Goal: Task Accomplishment & Management: Use online tool/utility

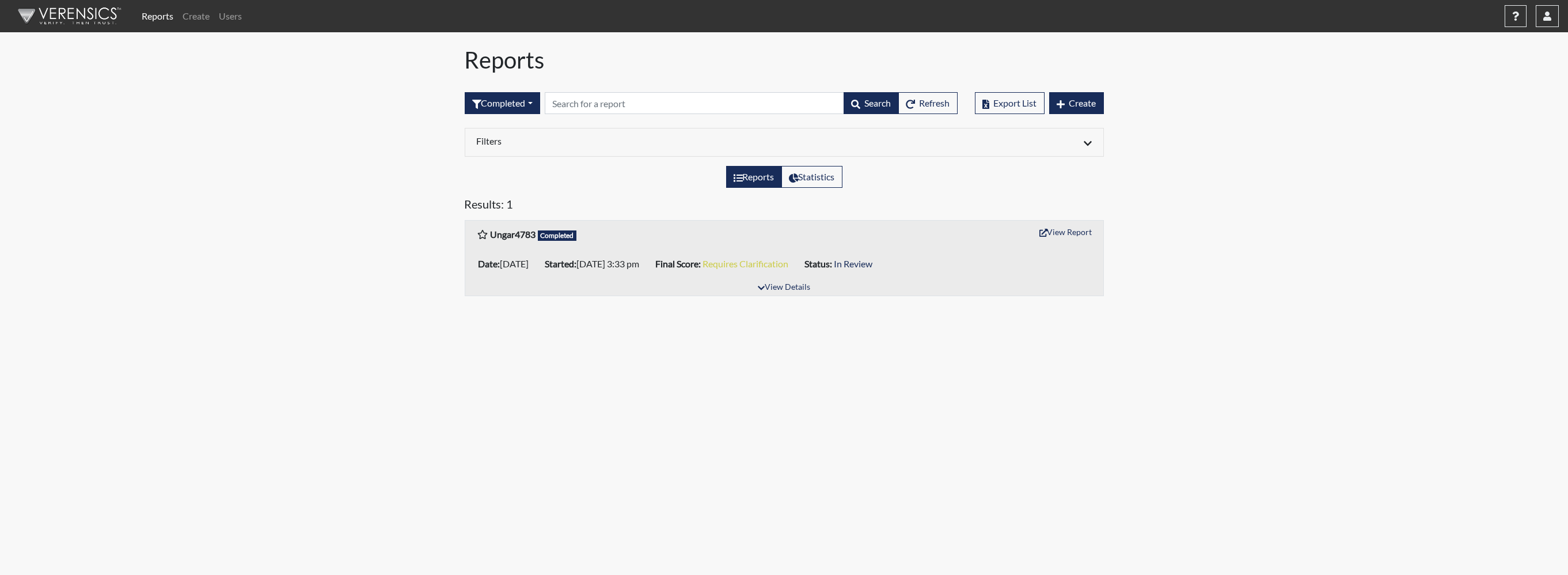
click at [93, 9] on img at bounding box center [67, 15] width 132 height 34
click at [83, 13] on img at bounding box center [67, 15] width 132 height 34
click at [1541, 11] on button "button" at bounding box center [1547, 16] width 23 height 22
click at [1475, 113] on link "[PERSON_NAME] Partners Limited" at bounding box center [1432, 112] width 252 height 18
select select "8"
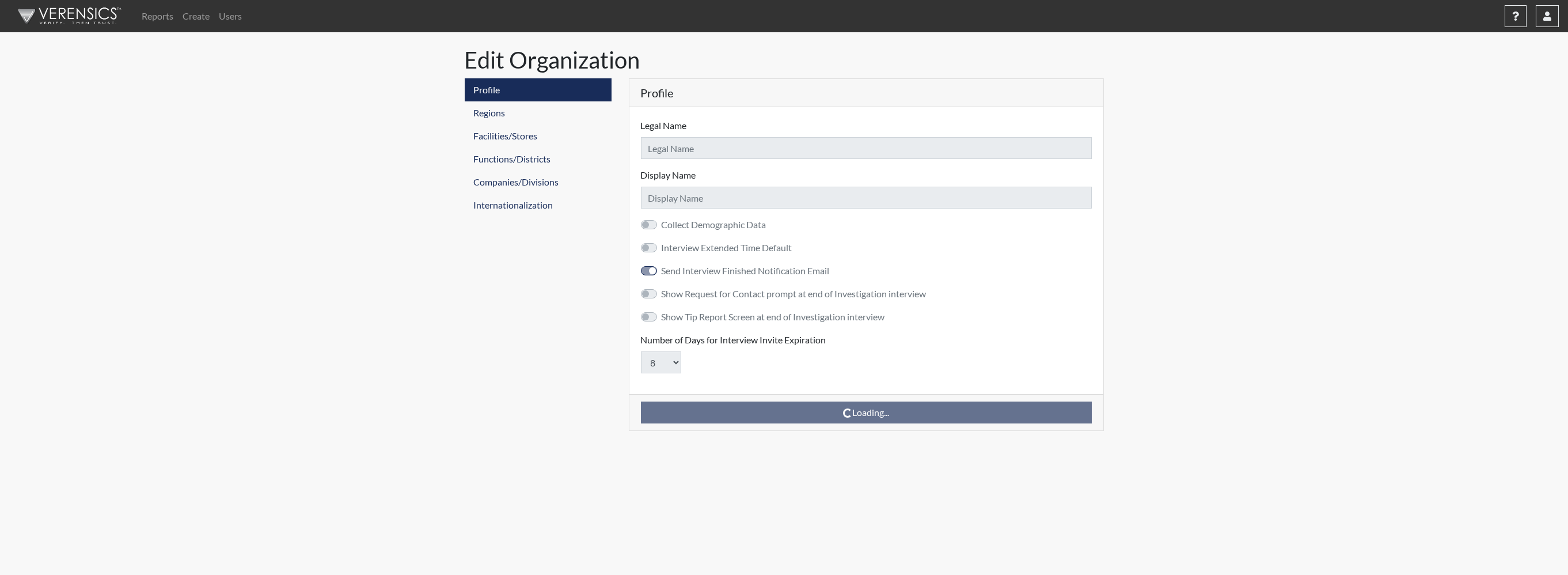
type input "[PERSON_NAME] Partners Limited"
checkbox input "true"
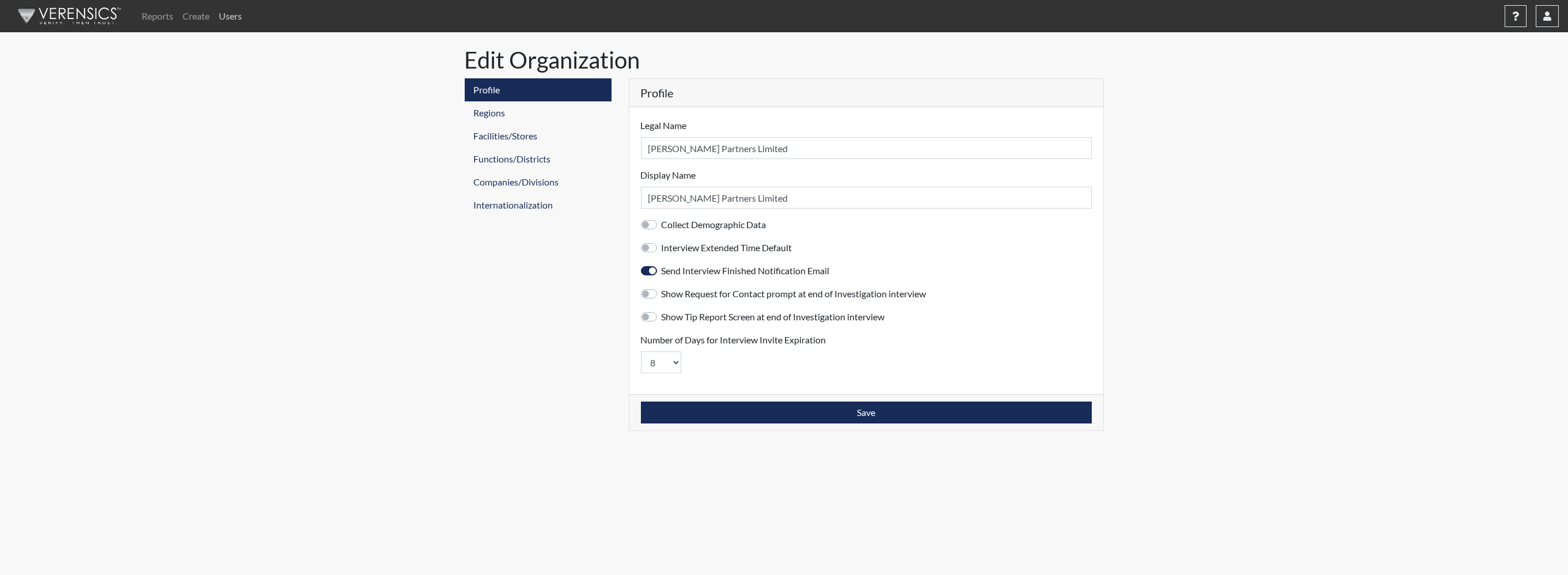
click at [232, 14] on link "Users" at bounding box center [230, 16] width 32 height 23
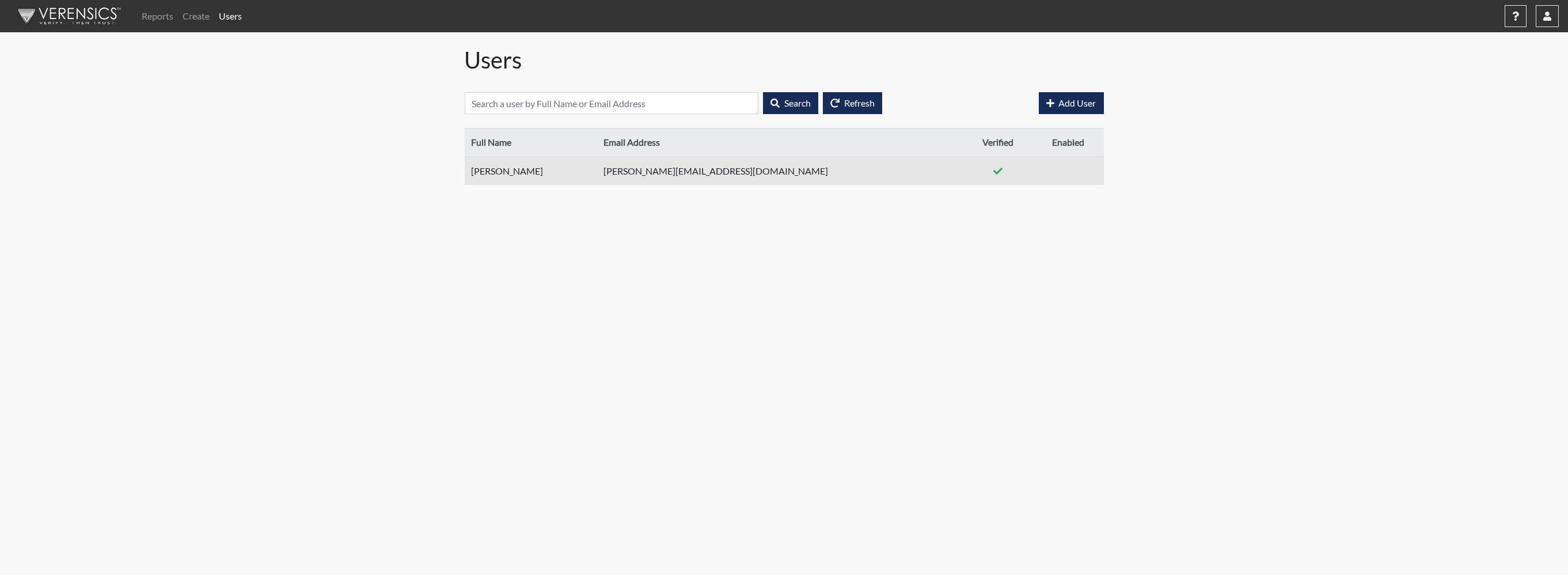
click at [505, 171] on td "[PERSON_NAME]" at bounding box center [531, 171] width 132 height 28
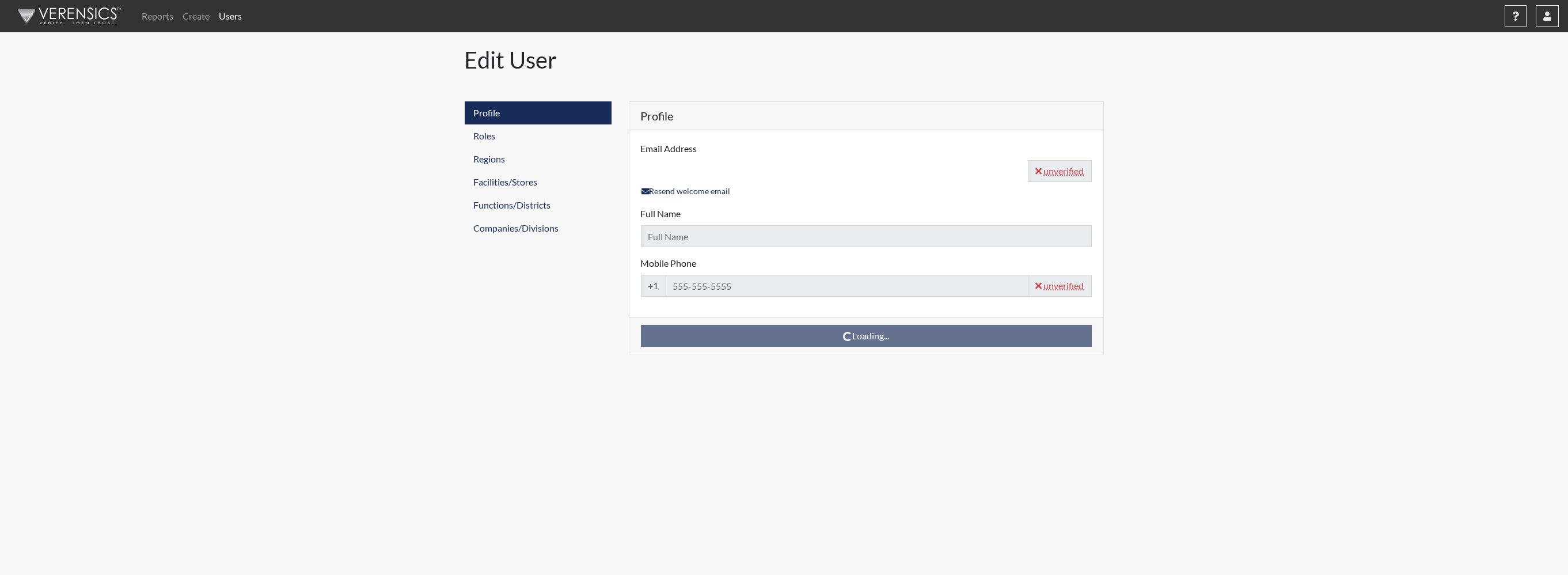
type input "[PERSON_NAME][EMAIL_ADDRESS][DOMAIN_NAME]"
type input "[PERSON_NAME]"
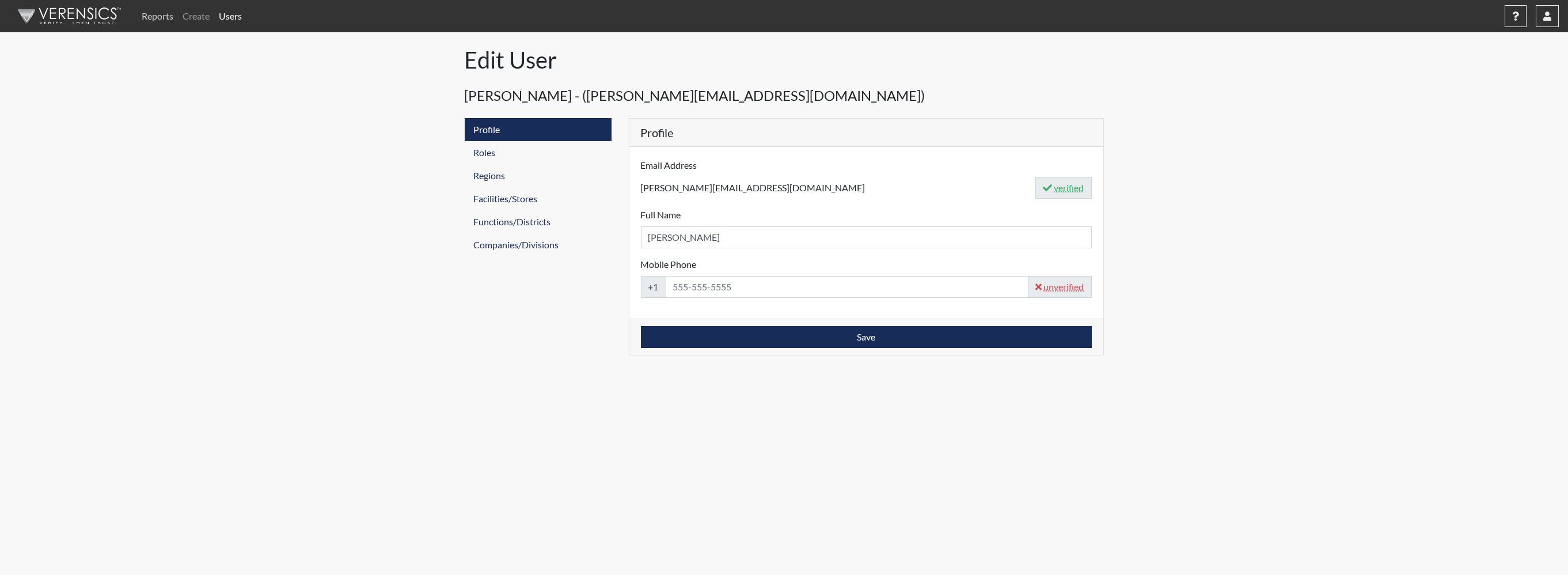
click at [163, 22] on link "Reports" at bounding box center [157, 16] width 41 height 23
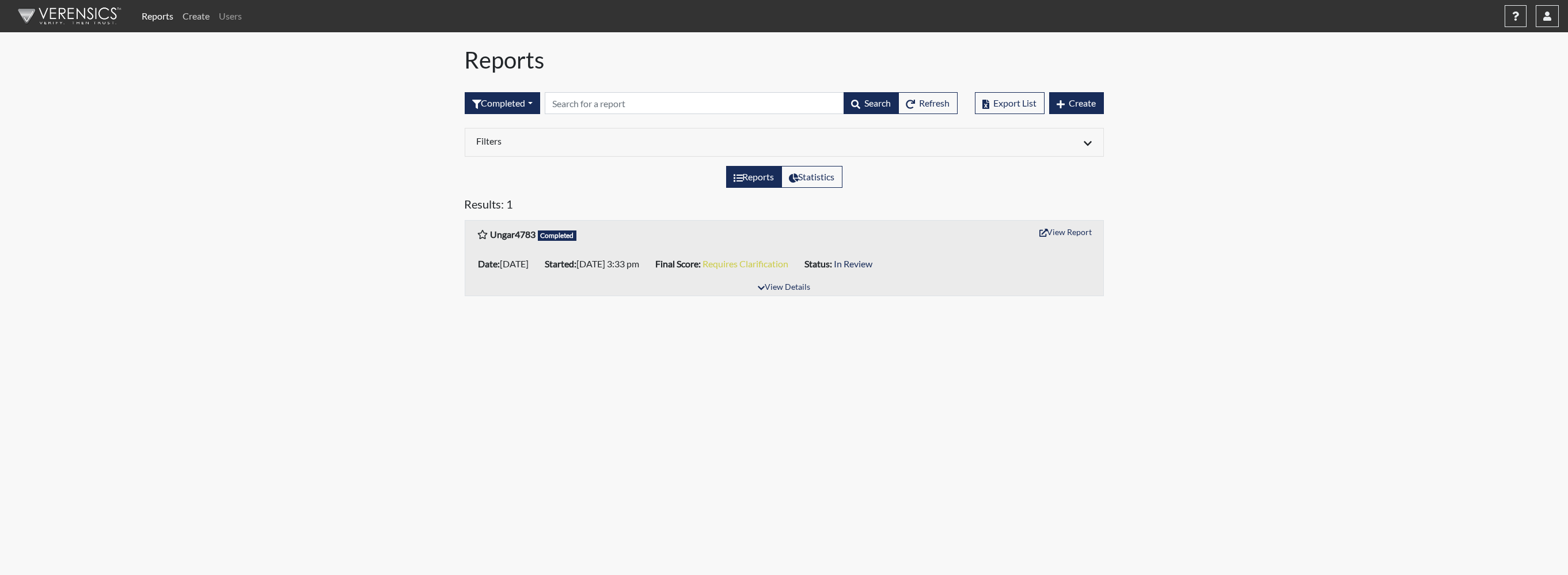
click at [205, 17] on link "Create" at bounding box center [196, 16] width 36 height 23
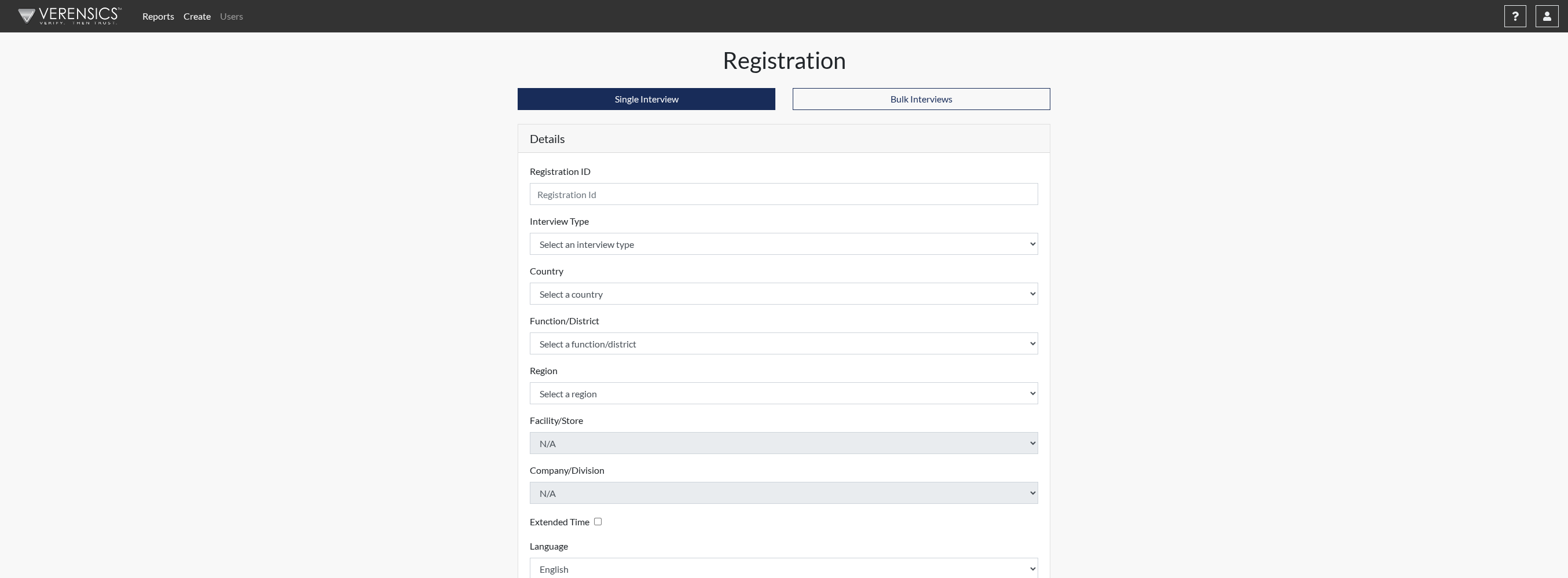
click at [57, 18] on img at bounding box center [68, 16] width 133 height 34
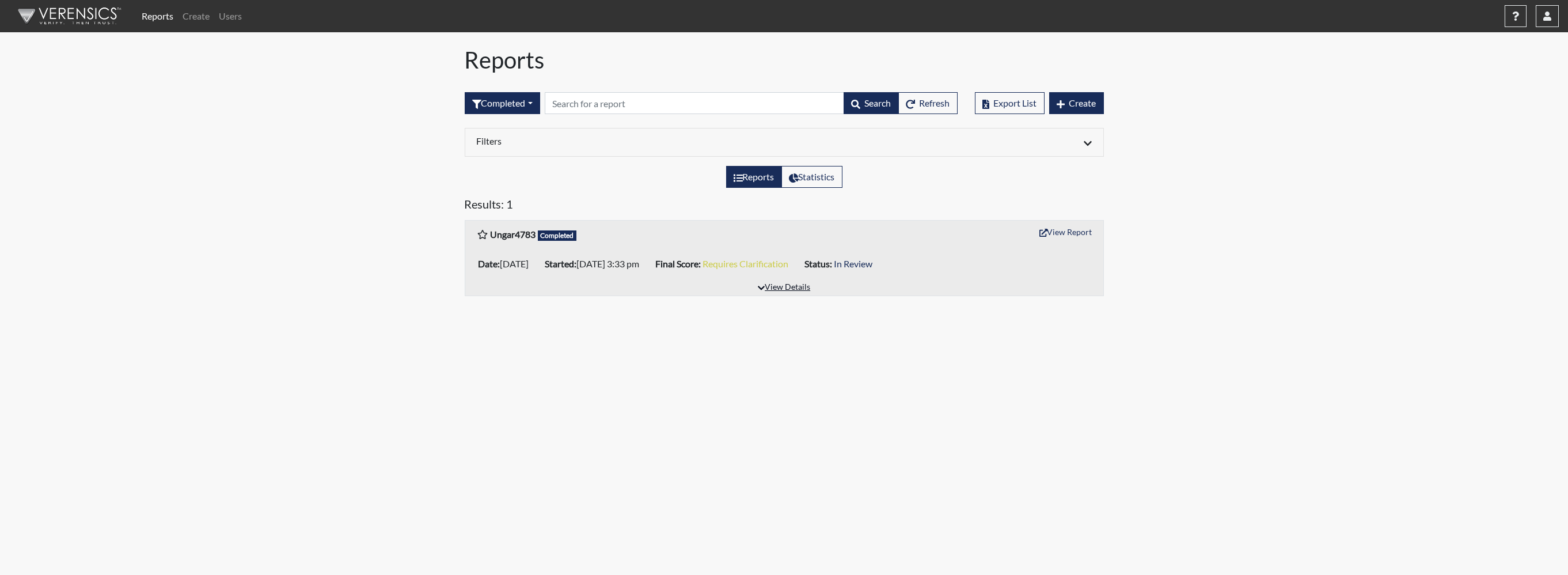
click at [773, 285] on button "View Details" at bounding box center [784, 288] width 62 height 15
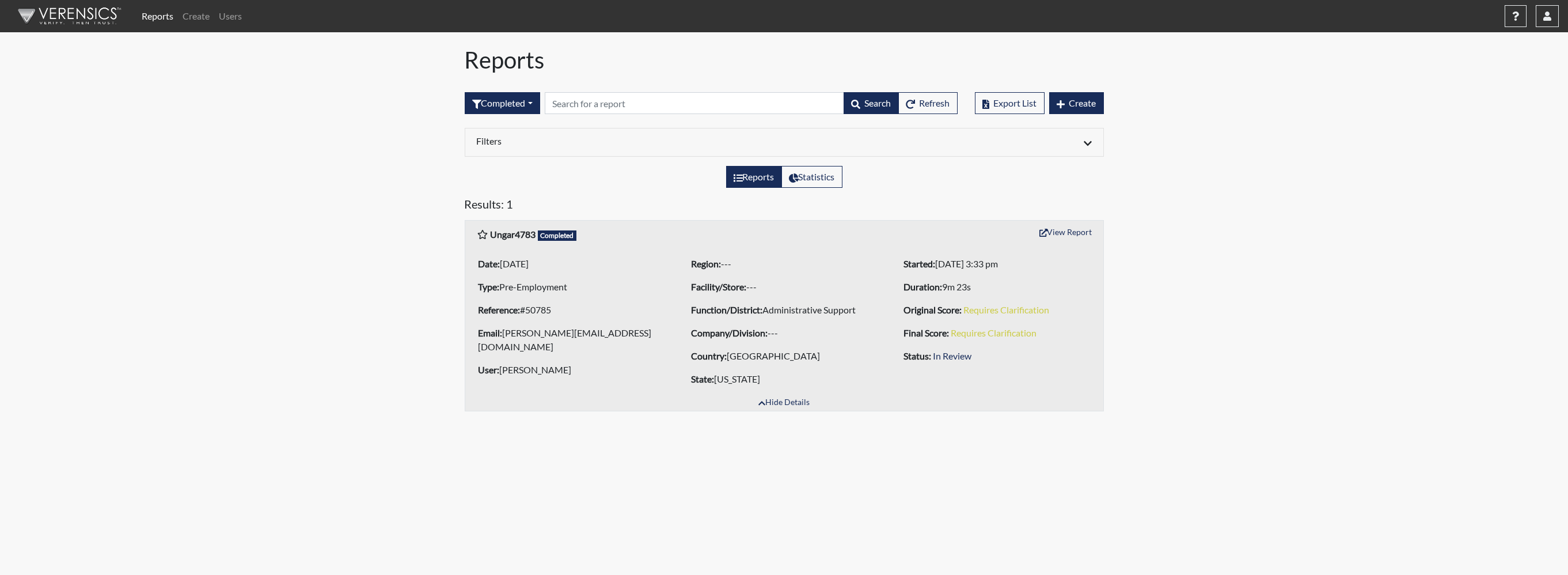
click at [61, 15] on img at bounding box center [67, 15] width 132 height 34
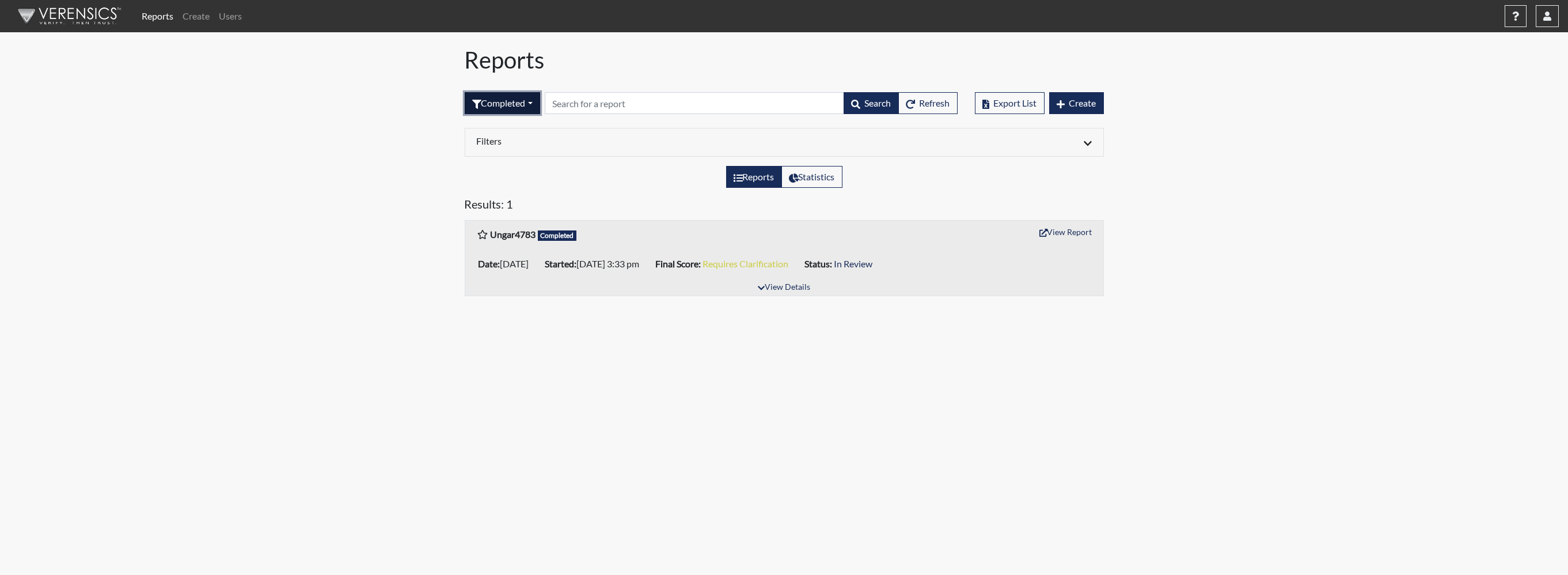
click at [531, 102] on button "Completed" at bounding box center [502, 103] width 75 height 22
click at [506, 154] on button "Created" at bounding box center [510, 147] width 91 height 18
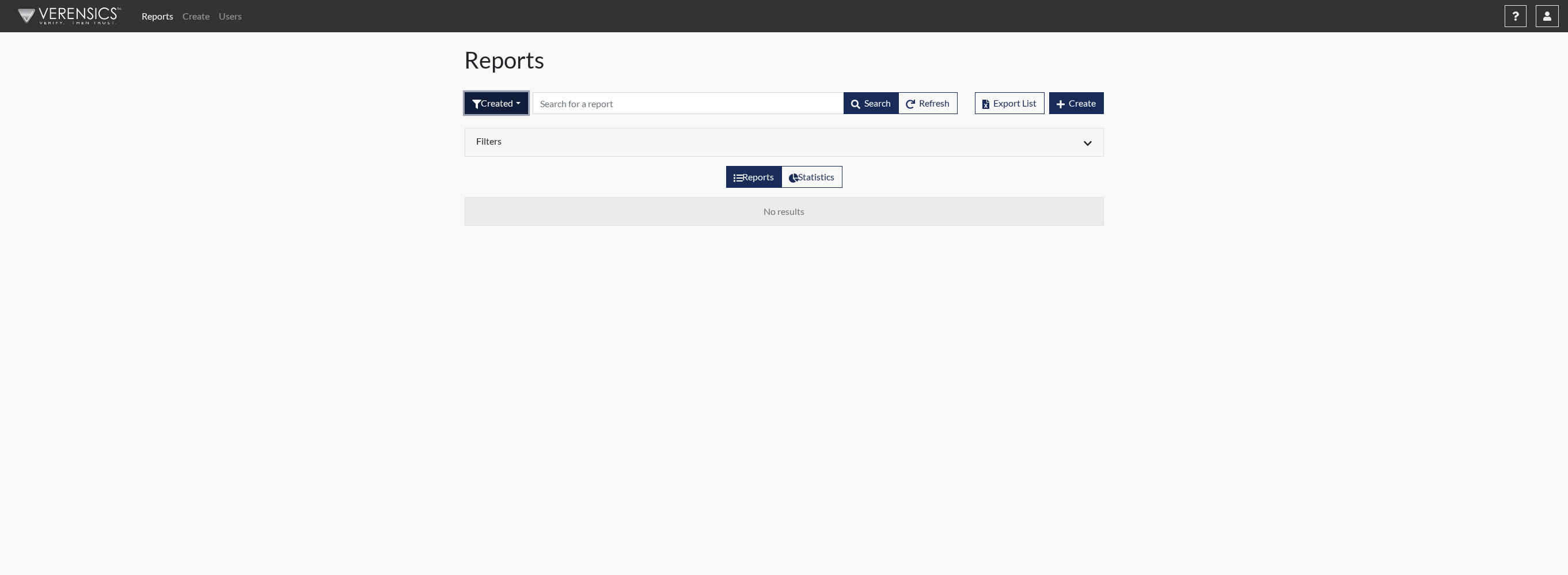
click at [499, 100] on button "Created" at bounding box center [496, 103] width 63 height 22
click at [498, 188] on button "In Progress" at bounding box center [510, 184] width 91 height 18
click at [510, 95] on button "In Progress" at bounding box center [502, 103] width 76 height 22
click at [506, 200] on button "Declined" at bounding box center [510, 202] width 91 height 18
click at [480, 105] on button "Declined" at bounding box center [498, 103] width 66 height 22
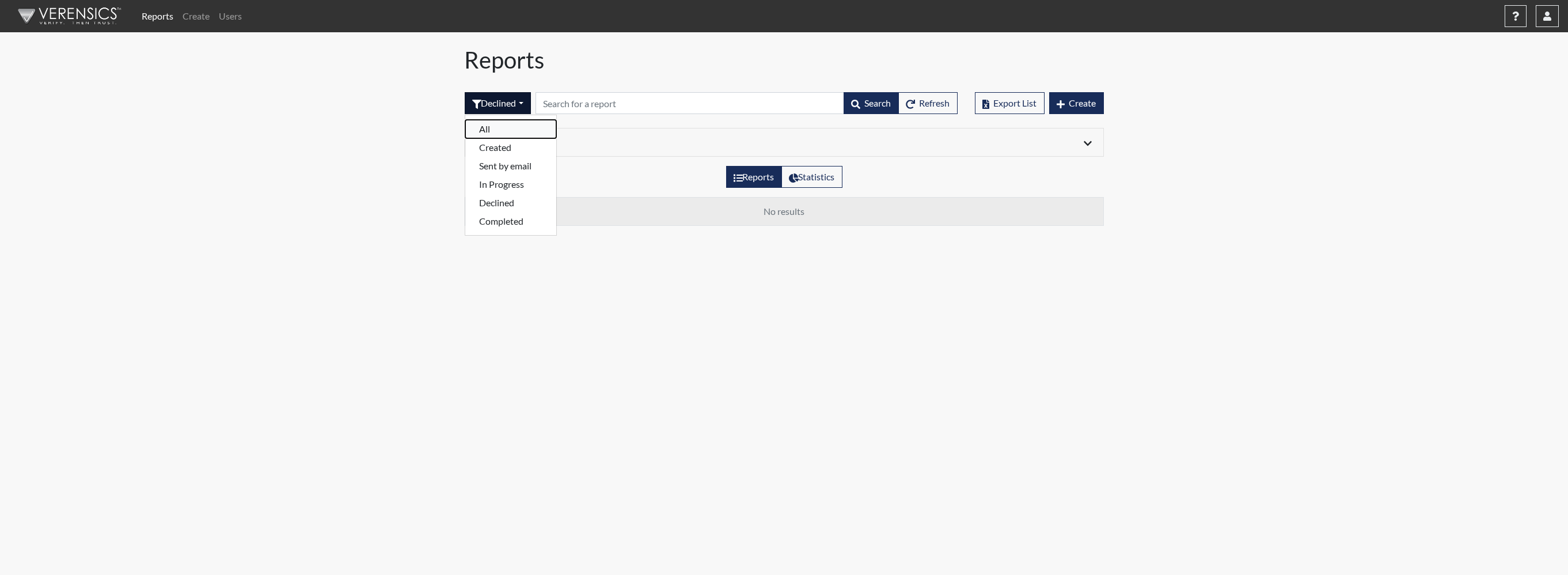
click at [480, 129] on button "All" at bounding box center [510, 128] width 91 height 18
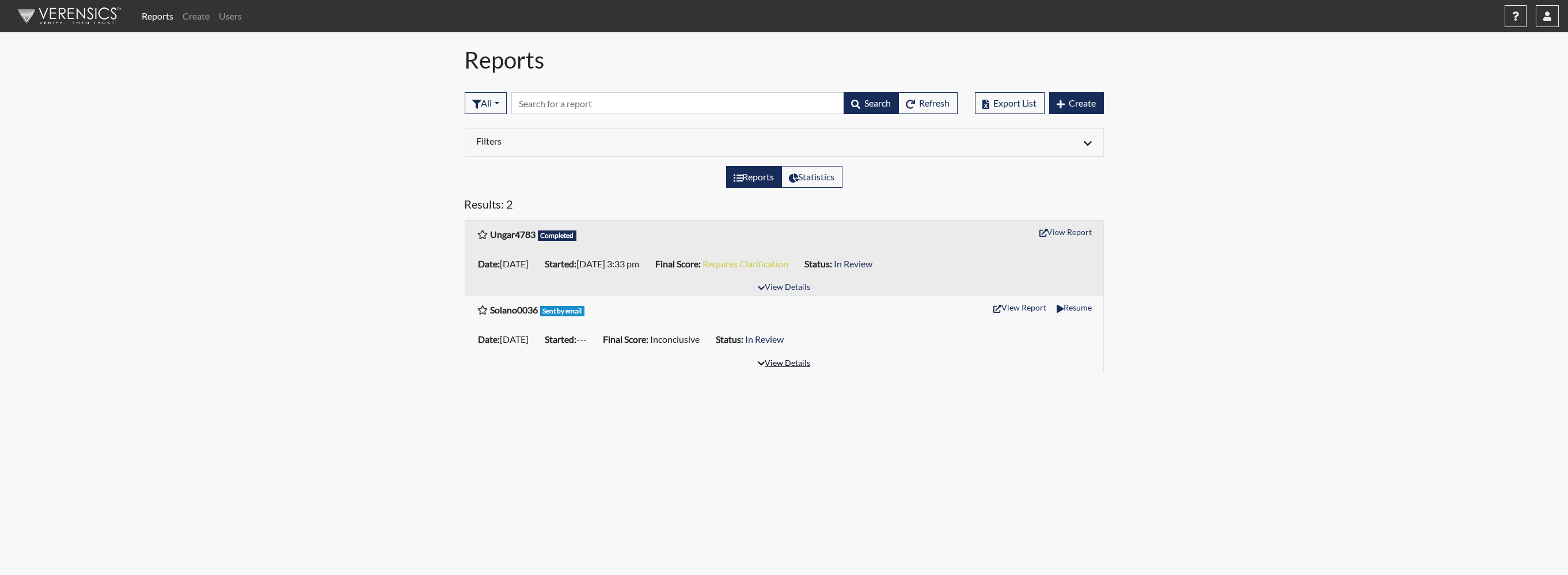
click at [795, 361] on button "View Details" at bounding box center [784, 363] width 62 height 15
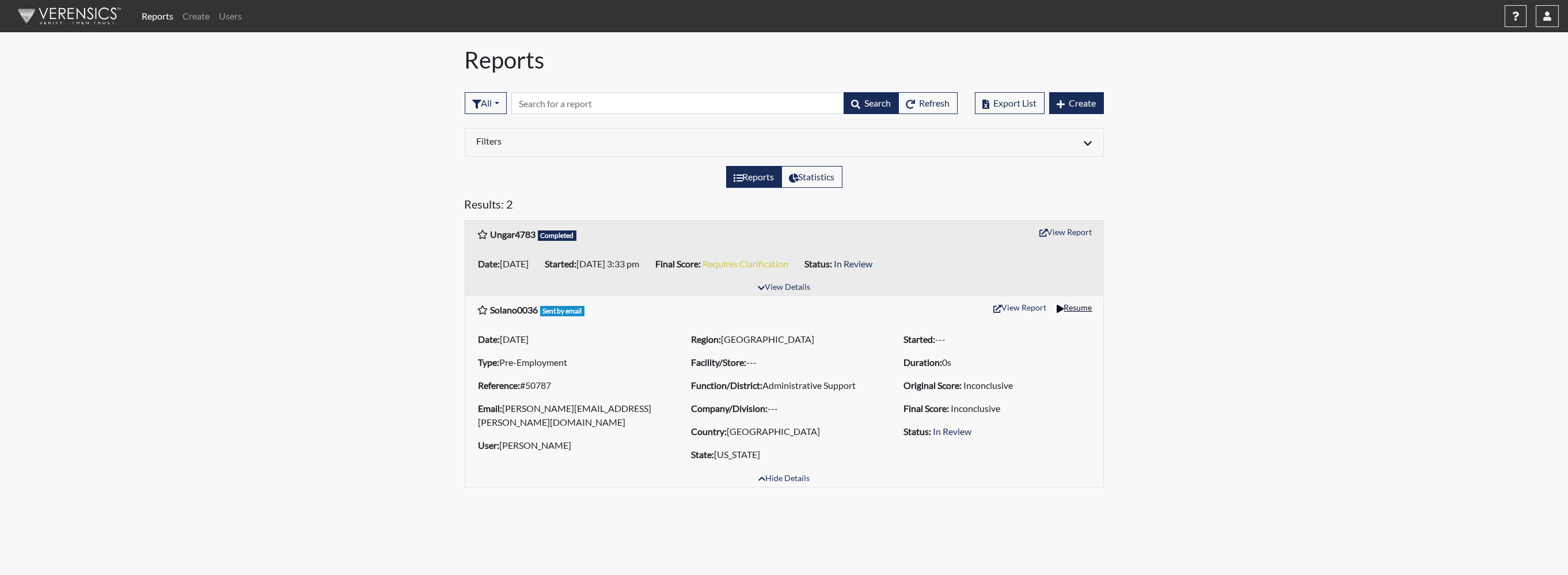
click at [1083, 303] on button "Resume" at bounding box center [1074, 307] width 46 height 18
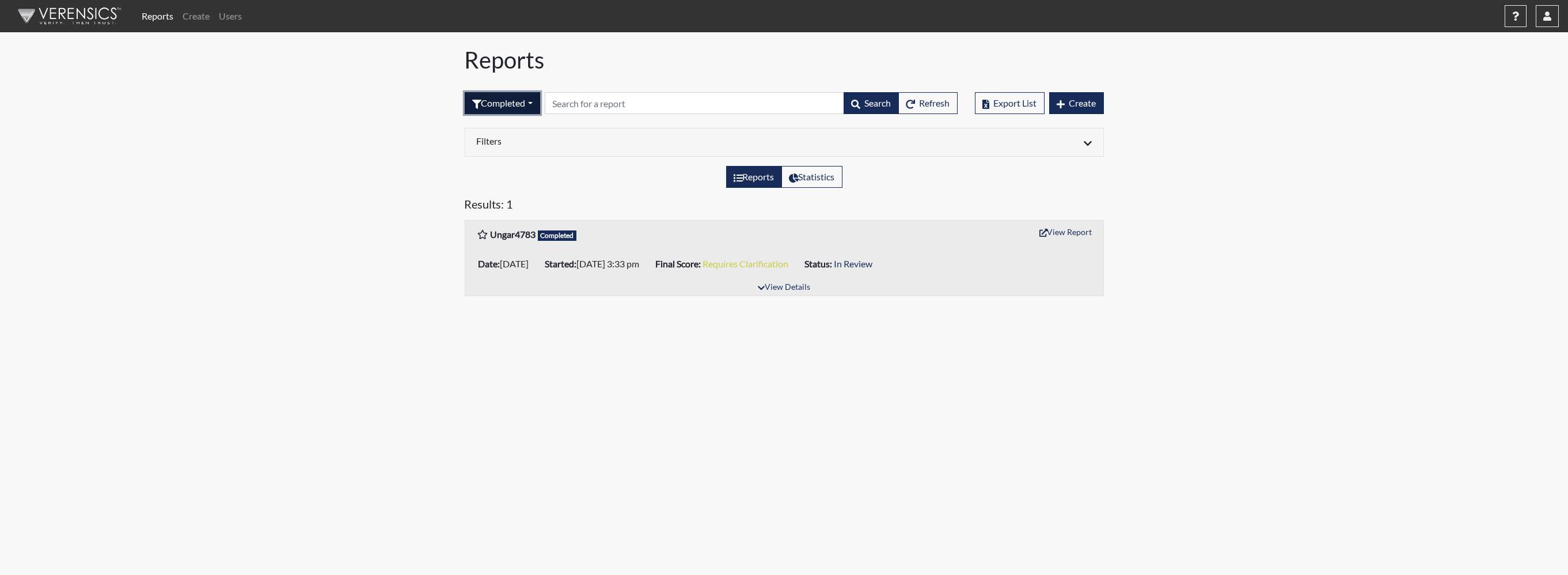
click at [502, 106] on button "Completed" at bounding box center [502, 103] width 75 height 22
click at [495, 138] on button "Created" at bounding box center [510, 147] width 91 height 18
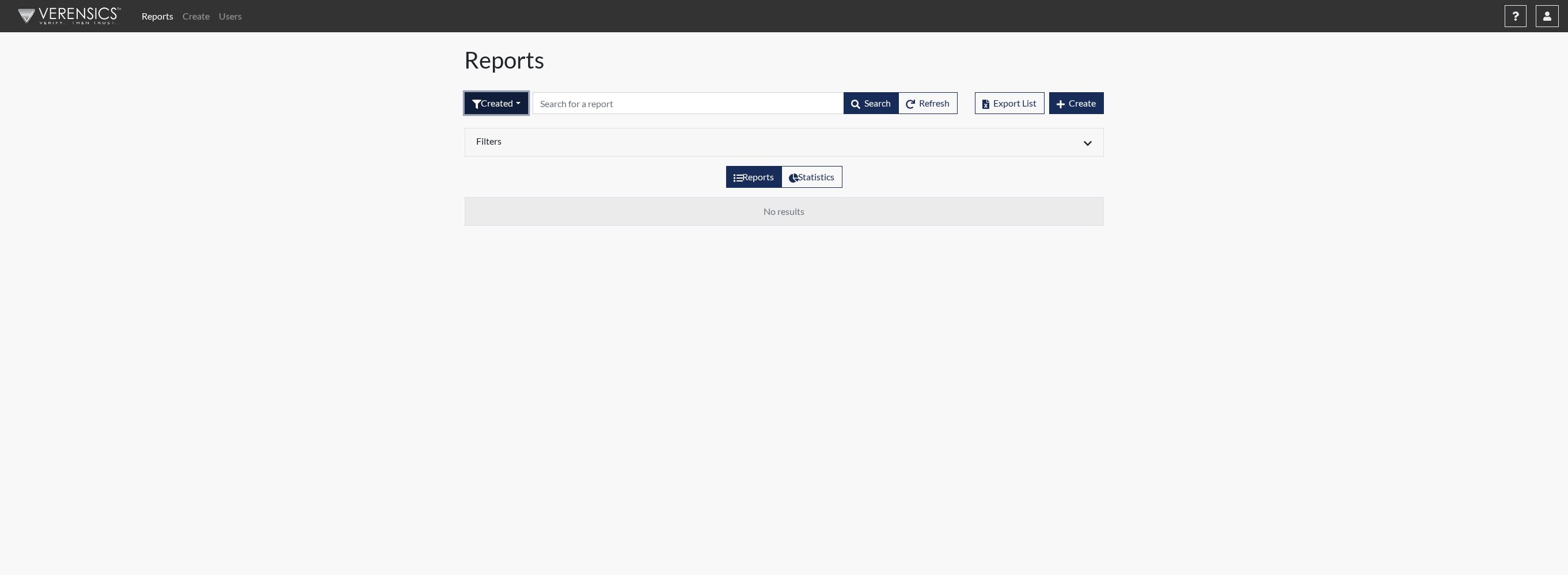
click at [503, 105] on button "Created" at bounding box center [496, 103] width 63 height 22
click at [487, 129] on button "All" at bounding box center [510, 128] width 91 height 18
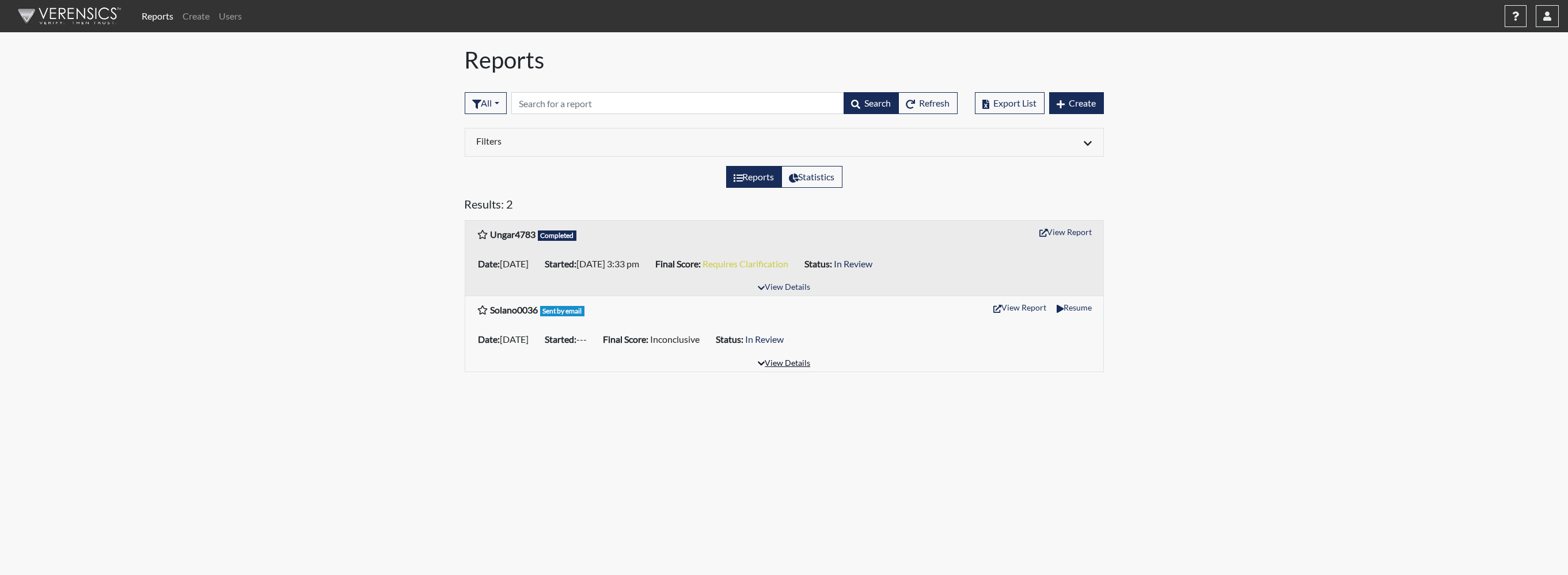
click at [782, 357] on button "View Details" at bounding box center [784, 363] width 62 height 15
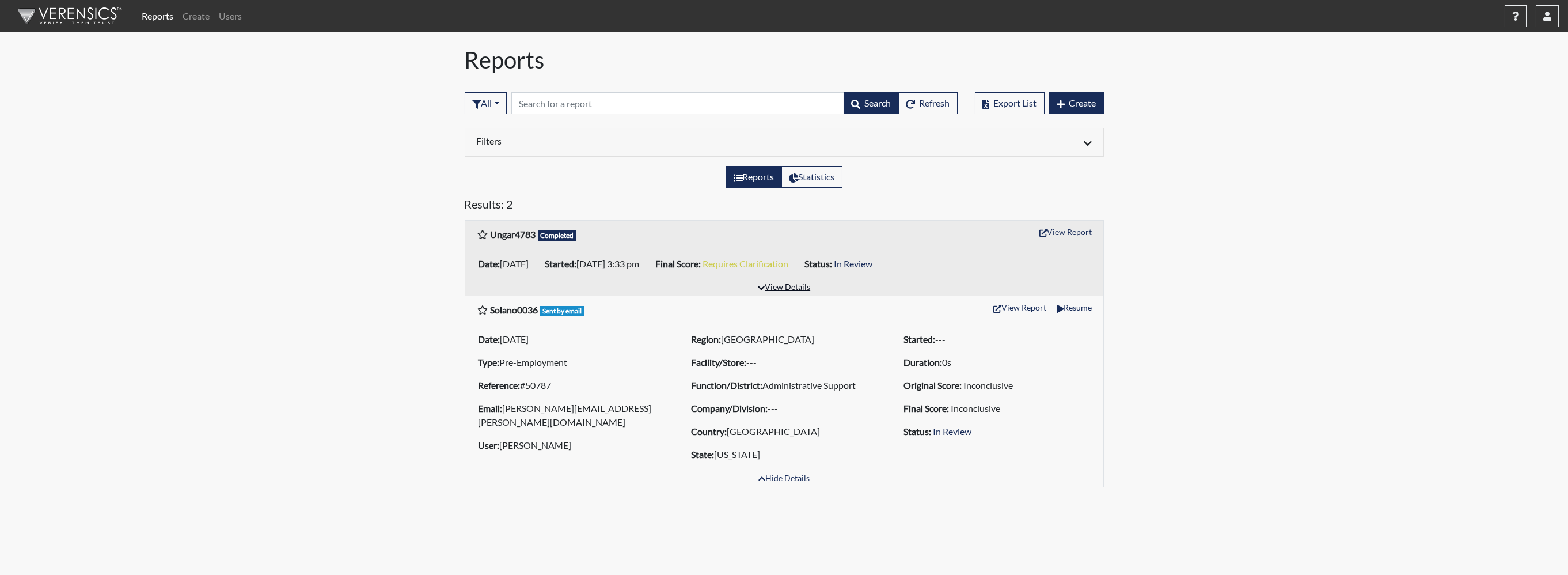
click at [776, 283] on button "View Details" at bounding box center [784, 288] width 62 height 15
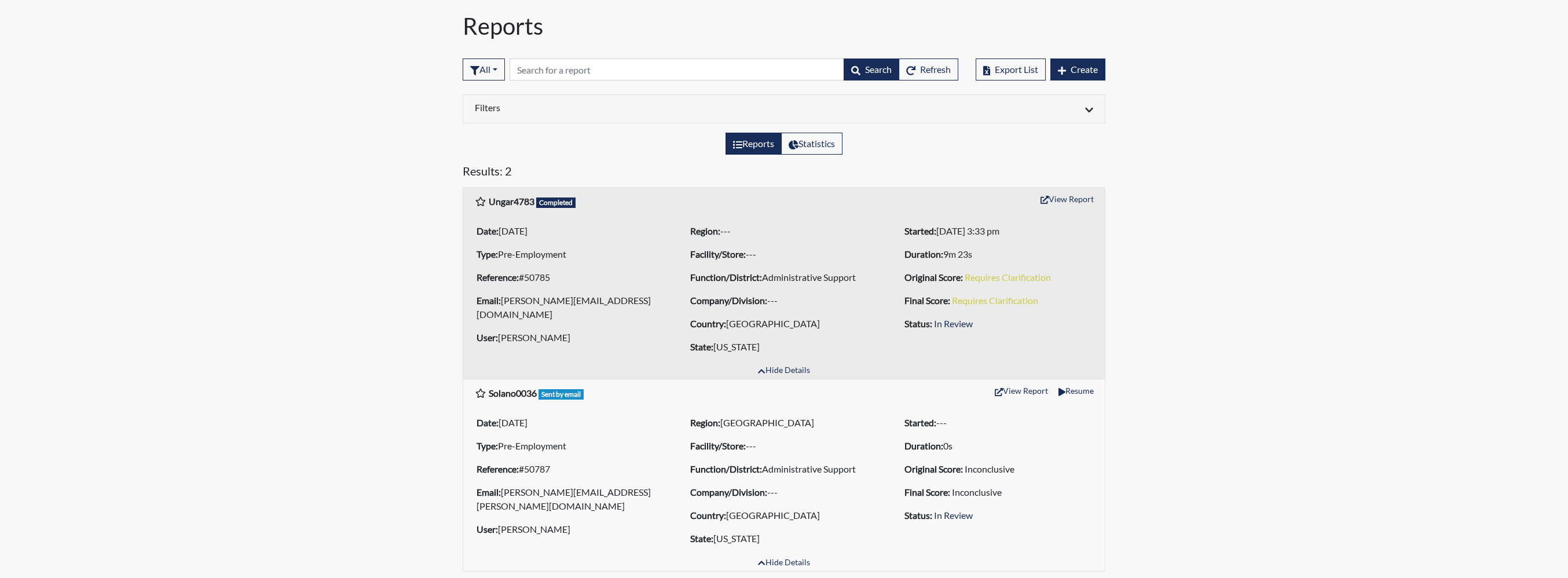
scroll to position [35, 0]
click at [1082, 384] on button "Resume" at bounding box center [1076, 389] width 46 height 18
